Goal: Task Accomplishment & Management: Manage account settings

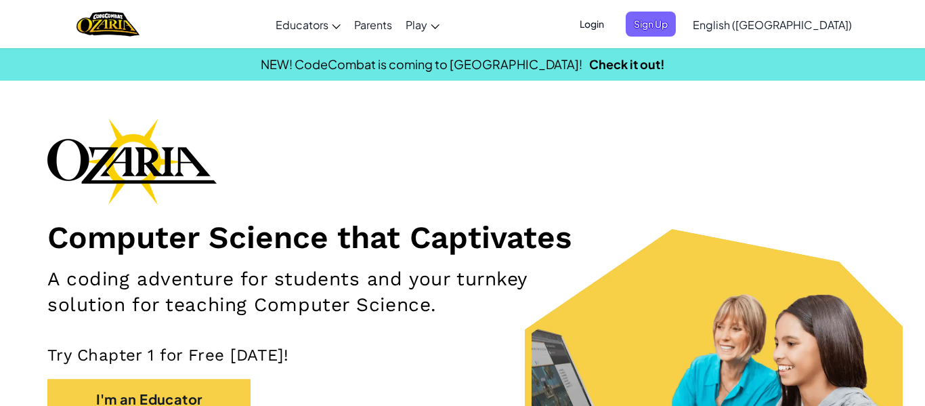
click at [612, 16] on span "Login" at bounding box center [591, 24] width 41 height 25
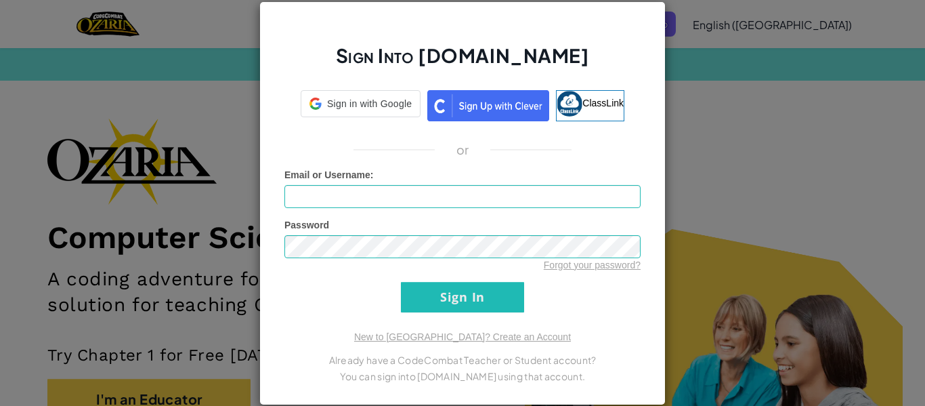
click at [731, 118] on div "Sign Into [DOMAIN_NAME] Sign in with Google Sign in with Google. Opens in new t…" at bounding box center [462, 203] width 925 height 406
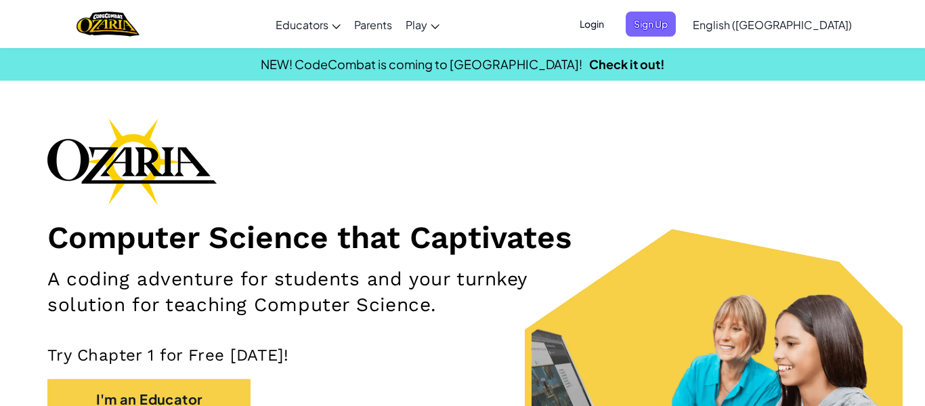
click at [612, 26] on span "Login" at bounding box center [591, 24] width 41 height 25
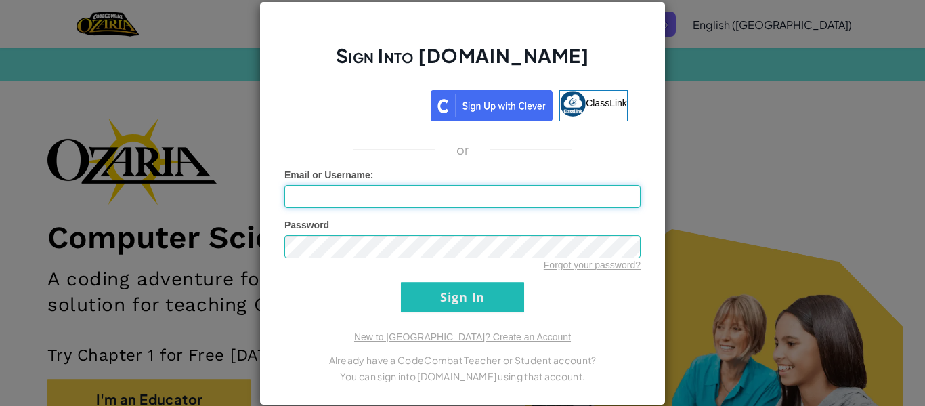
click at [412, 198] on input "Email or Username :" at bounding box center [462, 196] width 356 height 23
type input "xpittg114"
click at [401, 282] on input "Sign In" at bounding box center [462, 297] width 123 height 30
